Goal: Task Accomplishment & Management: Use online tool/utility

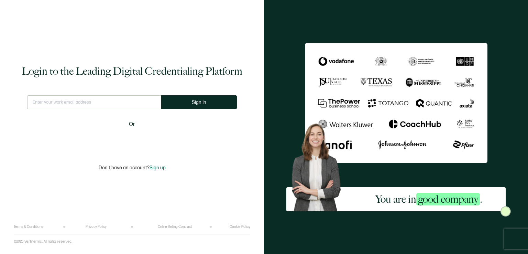
type input "[EMAIL_ADDRESS][DOMAIN_NAME]"
click at [191, 98] on button "Sign In" at bounding box center [202, 102] width 76 height 14
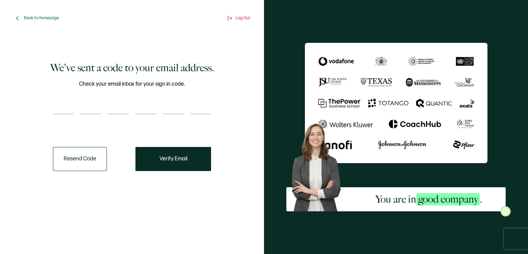
paste input "3"
type input "3"
type input "0"
type input "8"
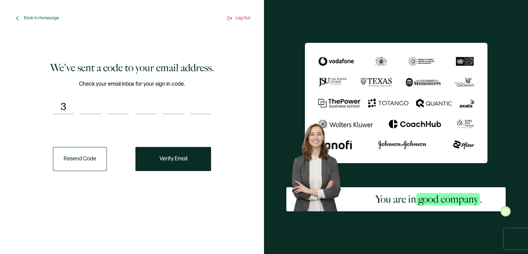
type input "0"
type input "9"
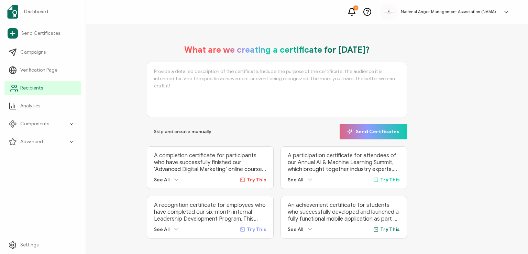
click at [29, 88] on span "Recipients" at bounding box center [31, 88] width 23 height 7
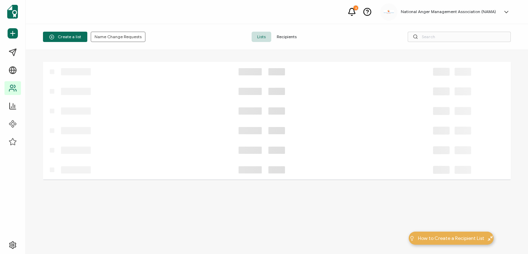
click at [287, 34] on span "Recipients" at bounding box center [286, 37] width 31 height 10
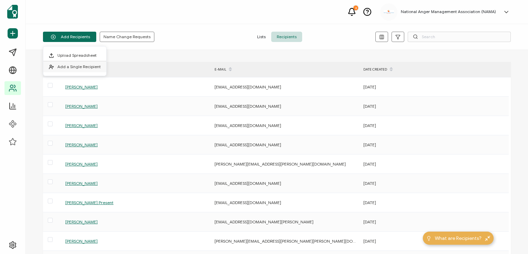
click at [72, 64] on span "Add a Single Recipient" at bounding box center [78, 66] width 43 height 5
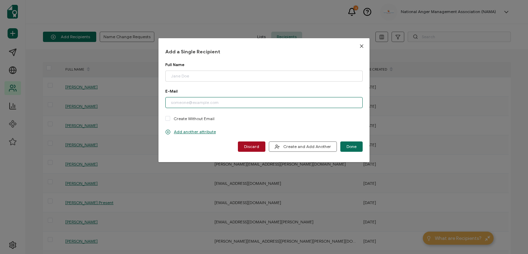
paste input "[EMAIL_ADDRESS][DOMAIN_NAME]"
type input "[EMAIL_ADDRESS][DOMAIN_NAME]"
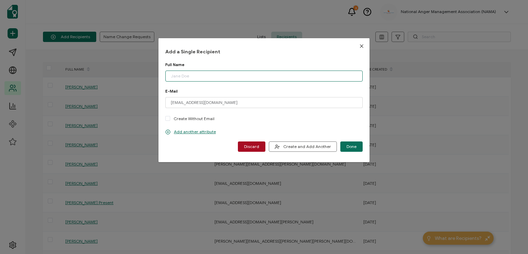
click at [200, 76] on input "dialog" at bounding box center [263, 75] width 197 height 11
type input "[PERSON_NAME]"
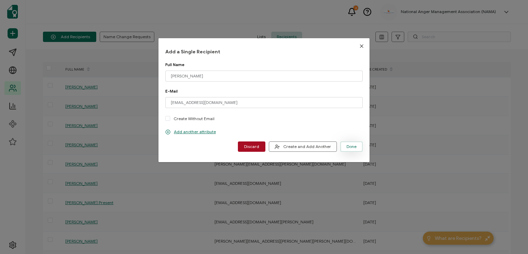
click at [348, 146] on span "Done" at bounding box center [351, 146] width 10 height 4
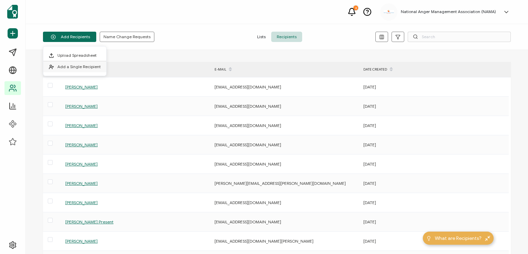
click at [73, 63] on li "Add a Single Recipient" at bounding box center [74, 66] width 63 height 11
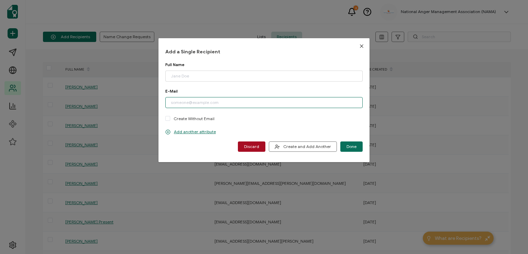
paste input "[PERSON_NAME][EMAIL_ADDRESS][PERSON_NAME][DOMAIN_NAME]"
type input "[PERSON_NAME][EMAIL_ADDRESS][PERSON_NAME][DOMAIN_NAME]"
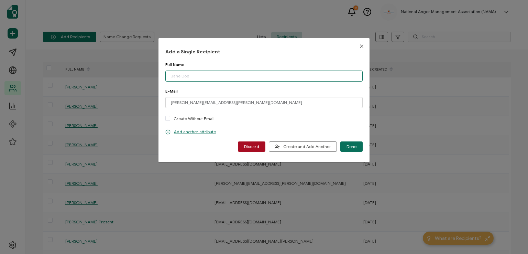
paste input "[PERSON_NAME]"
type input "[PERSON_NAME]"
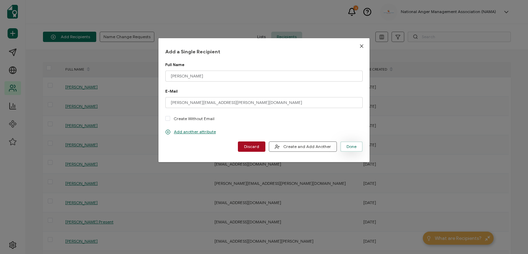
click at [346, 147] on span "Done" at bounding box center [351, 146] width 10 height 4
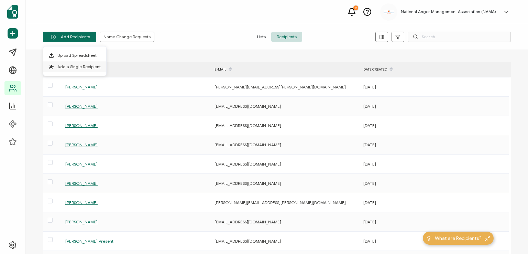
click at [77, 64] on span "Add a Single Recipient" at bounding box center [78, 66] width 43 height 5
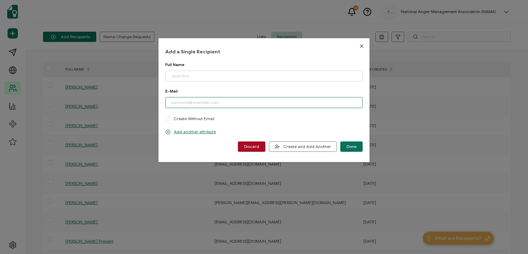
paste input "[EMAIL_ADDRESS][DOMAIN_NAME]"
type input "[EMAIL_ADDRESS][DOMAIN_NAME]"
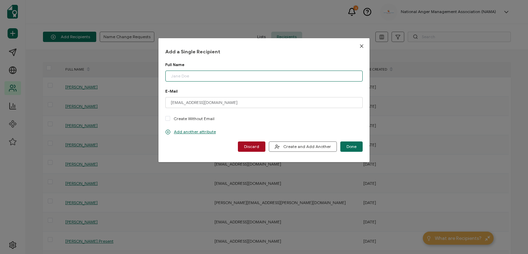
click at [209, 77] on input "dialog" at bounding box center [263, 75] width 197 height 11
type input "[PERSON_NAME]"
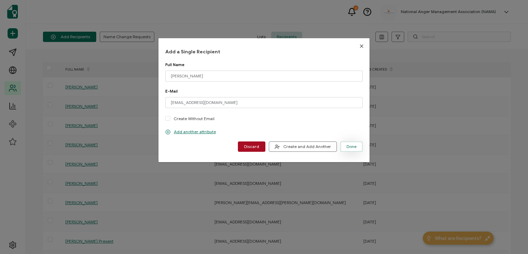
click at [347, 148] on span "Done" at bounding box center [351, 146] width 10 height 4
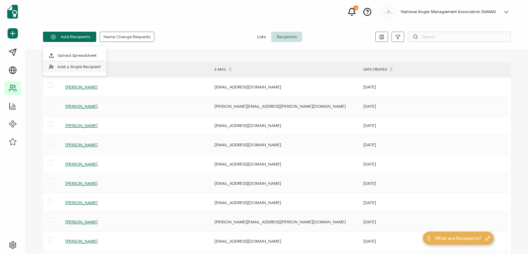
click at [79, 68] on span "Add a Single Recipient" at bounding box center [78, 66] width 43 height 5
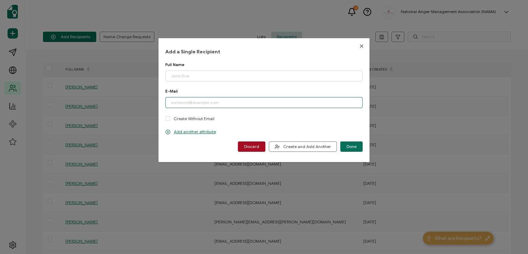
paste input "[EMAIL_ADDRESS][DOMAIN_NAME]"
type input "[EMAIL_ADDRESS][DOMAIN_NAME]"
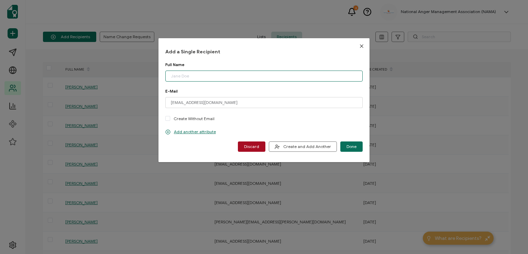
click at [187, 76] on input "dialog" at bounding box center [263, 75] width 197 height 11
type input "[PERSON_NAME]"
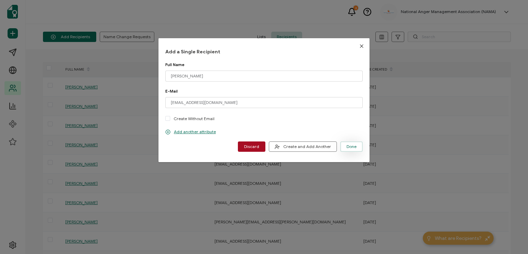
click at [350, 146] on span "Done" at bounding box center [351, 146] width 10 height 4
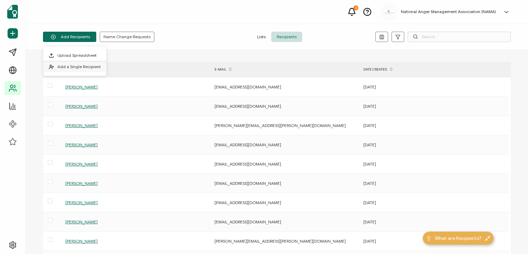
click at [66, 67] on span "Add a Single Recipient" at bounding box center [78, 66] width 43 height 5
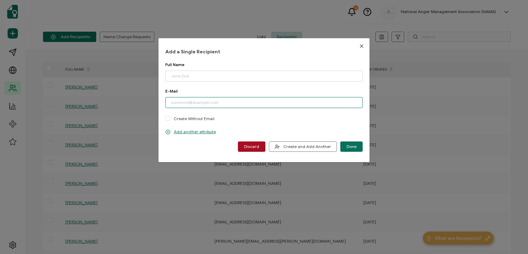
paste input "[EMAIL_ADDRESS][DOMAIN_NAME]"
type input "[EMAIL_ADDRESS][DOMAIN_NAME]"
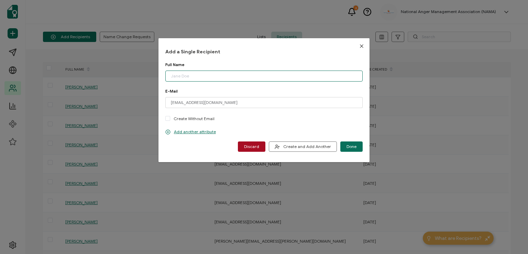
click at [204, 74] on input "dialog" at bounding box center [263, 75] width 197 height 11
type input "[PERSON_NAME]"
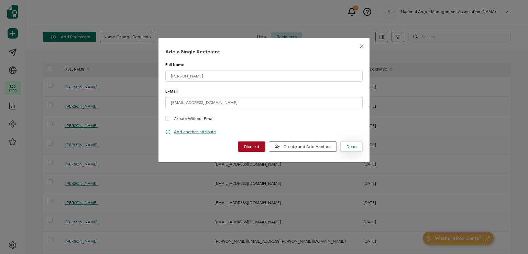
click at [351, 143] on button "Done" at bounding box center [351, 146] width 22 height 10
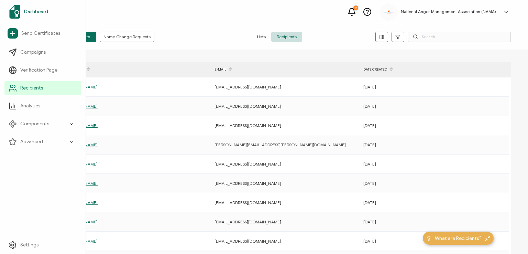
click at [31, 11] on span "Dashboard" at bounding box center [36, 11] width 24 height 7
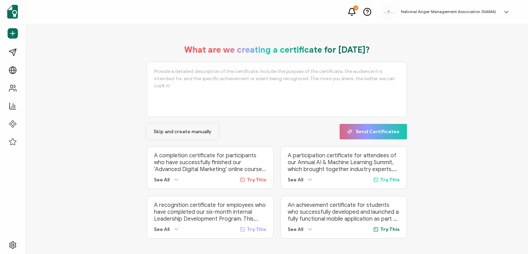
click at [175, 130] on span "Skip and create manually" at bounding box center [183, 131] width 58 height 5
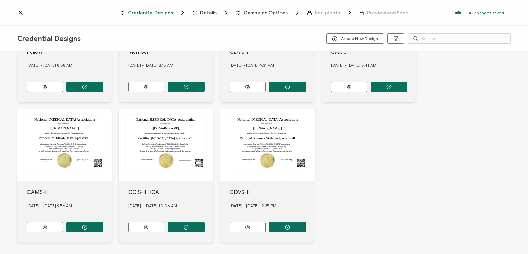
scroll to position [262, 0]
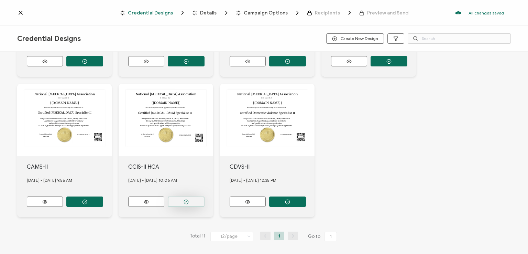
click at [187, 196] on button "button" at bounding box center [186, 201] width 37 height 10
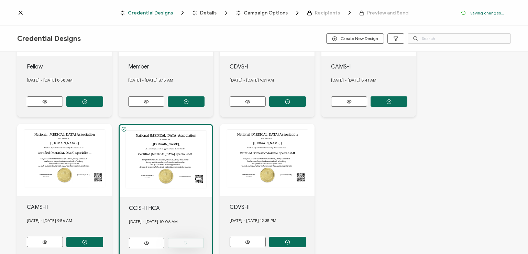
scroll to position [302, 0]
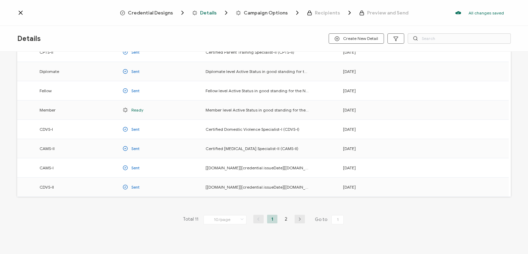
scroll to position [90, 0]
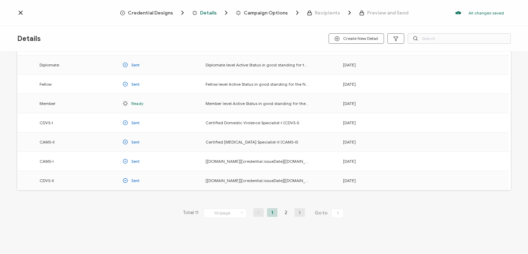
click at [284, 209] on li "2" at bounding box center [286, 212] width 10 height 9
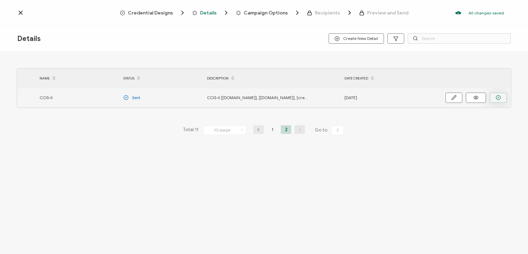
click at [499, 93] on button "button" at bounding box center [498, 97] width 18 height 10
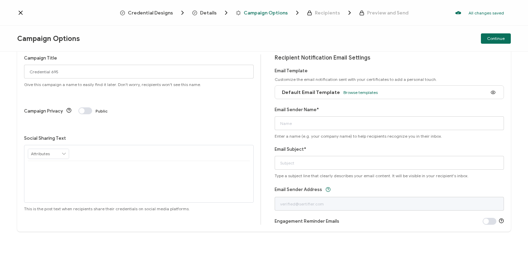
scroll to position [16, 0]
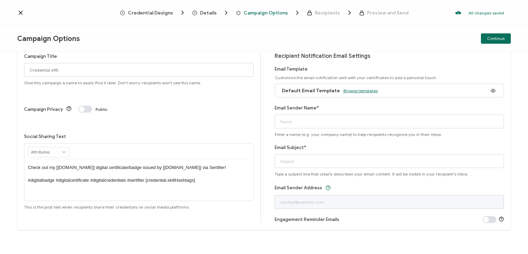
click at [352, 88] on span "Browse templates" at bounding box center [360, 90] width 34 height 5
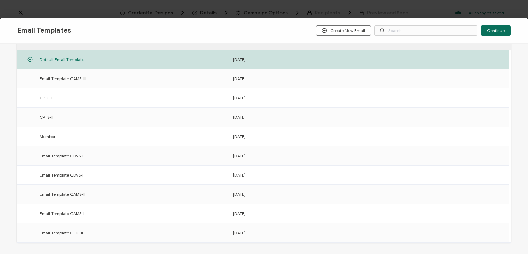
scroll to position [107, 0]
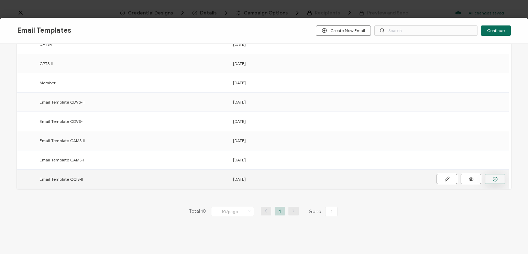
click at [497, 176] on icon "button" at bounding box center [494, 178] width 5 height 5
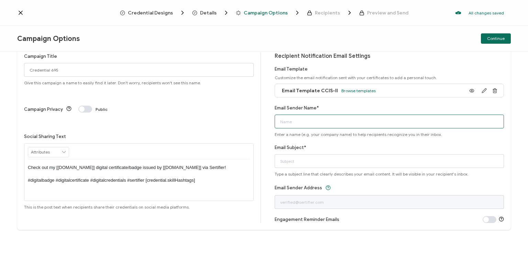
click at [341, 120] on input "Email Sender Name*" at bounding box center [390, 121] width 230 height 14
type input "National [MEDICAL_DATA] Association"
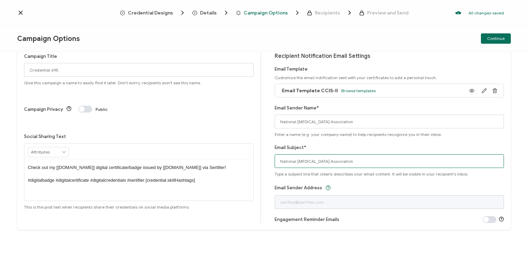
drag, startPoint x: 357, startPoint y: 160, endPoint x: 275, endPoint y: 161, distance: 82.1
click at [275, 161] on input "National [MEDICAL_DATA] Association" at bounding box center [390, 161] width 230 height 14
type input "CCIS-II digital certificate"
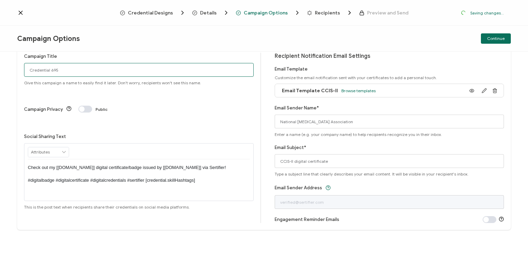
drag, startPoint x: 65, startPoint y: 70, endPoint x: 23, endPoint y: 67, distance: 42.4
click at [23, 67] on div "Campaign Title Credential 695 Give this campaign a name to easily find it later…" at bounding box center [263, 138] width 493 height 184
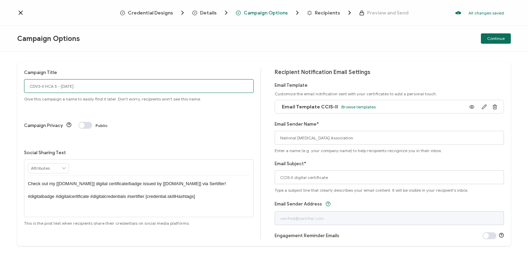
type input "CDVS-II HCA 5 - [DATE]"
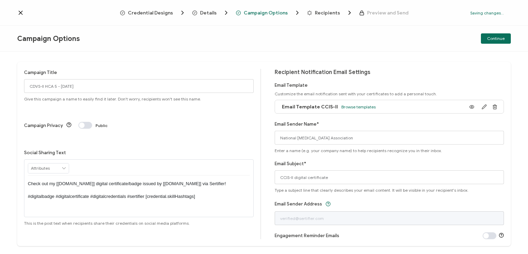
click at [137, 180] on p "Check out my [[DOMAIN_NAME]] digital certificate/badge issued by [[DOMAIN_NAME]…" at bounding box center [139, 189] width 222 height 19
click at [158, 119] on div "Campaign Title CDVS-II HCA 5 - [DATE] Give this campaign a name to easily find …" at bounding box center [142, 154] width 237 height 170
click at [493, 38] on span "Continue" at bounding box center [496, 38] width 18 height 4
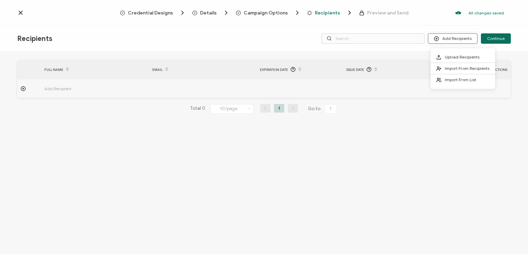
click at [451, 39] on button "Add Recipients" at bounding box center [452, 38] width 49 height 10
click at [451, 66] on span "Import From Recipients" at bounding box center [467, 68] width 45 height 5
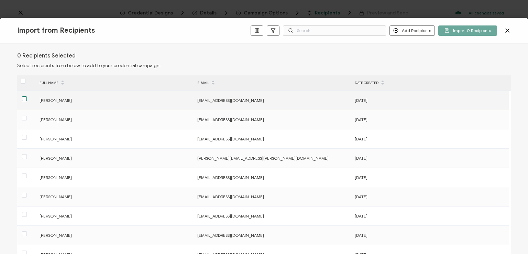
click at [24, 98] on span at bounding box center [24, 98] width 5 height 5
click at [27, 96] on input "checkbox" at bounding box center [27, 96] width 0 height 0
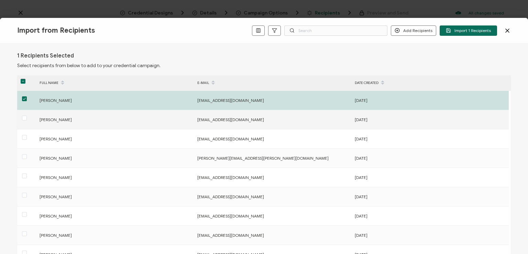
click at [21, 117] on div at bounding box center [26, 119] width 19 height 11
click at [23, 119] on span at bounding box center [24, 117] width 5 height 5
click at [27, 115] on input "checkbox" at bounding box center [27, 115] width 0 height 0
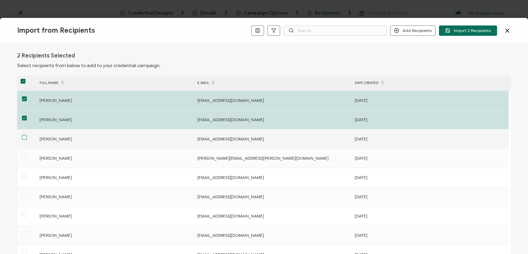
click at [23, 139] on span at bounding box center [24, 137] width 5 height 5
click at [27, 135] on input "checkbox" at bounding box center [27, 135] width 0 height 0
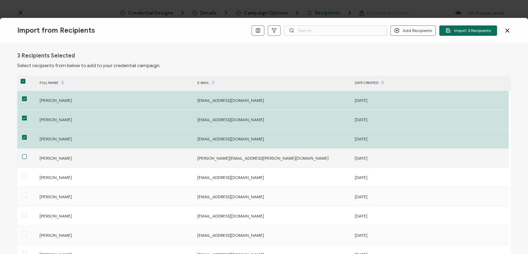
click at [24, 156] on span at bounding box center [24, 156] width 5 height 5
click at [27, 154] on input "checkbox" at bounding box center [27, 154] width 0 height 0
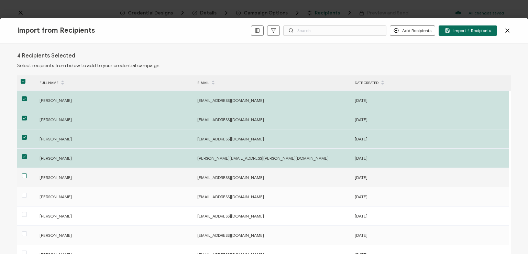
click at [24, 175] on span at bounding box center [24, 175] width 5 height 5
click at [27, 173] on input "checkbox" at bounding box center [27, 173] width 0 height 0
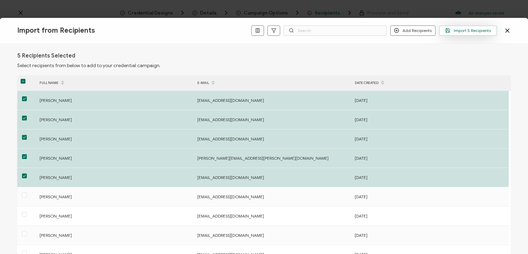
click at [472, 31] on span "Import 5 Recipients" at bounding box center [468, 30] width 46 height 5
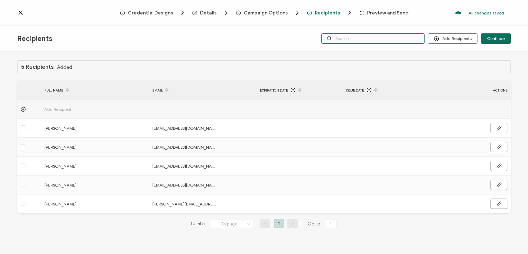
click at [356, 37] on input "text" at bounding box center [372, 38] width 103 height 10
click at [349, 26] on div "Recipients Add Recipients Continue" at bounding box center [264, 39] width 528 height 26
click at [347, 36] on input "text" at bounding box center [372, 38] width 103 height 10
click at [347, 53] on div "5 Recipients Added FULL NAME EMAIL Expiration Date Issue Date ACTIONS Add Recip…" at bounding box center [264, 154] width 528 height 204
click at [344, 40] on input "text" at bounding box center [372, 38] width 103 height 10
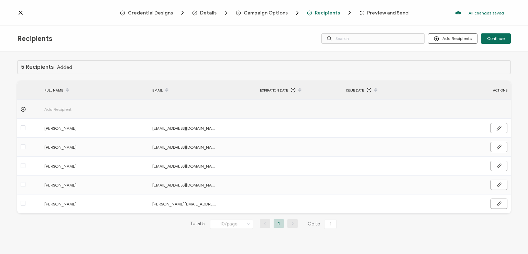
click at [349, 26] on div "Recipients Add Recipients Continue" at bounding box center [264, 39] width 528 height 26
click at [494, 38] on span "Continue" at bounding box center [496, 38] width 18 height 4
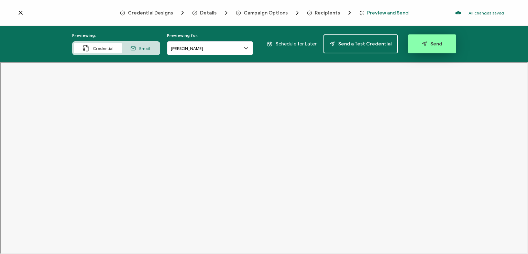
click at [423, 43] on icon "button" at bounding box center [424, 43] width 5 height 5
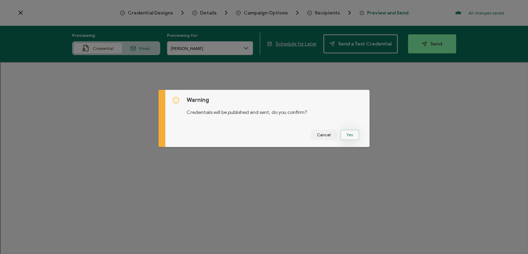
click at [345, 135] on button "Yes" at bounding box center [349, 135] width 19 height 10
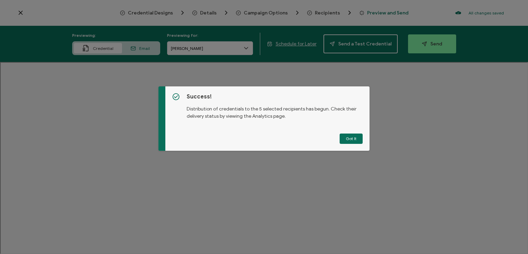
click at [345, 135] on button "Got It" at bounding box center [351, 138] width 23 height 10
